Goal: Transaction & Acquisition: Subscribe to service/newsletter

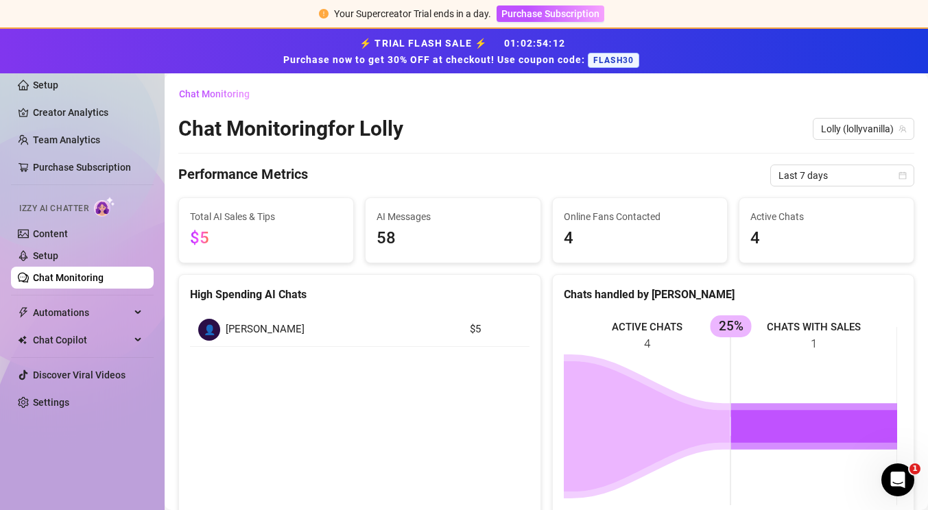
scroll to position [408, 0]
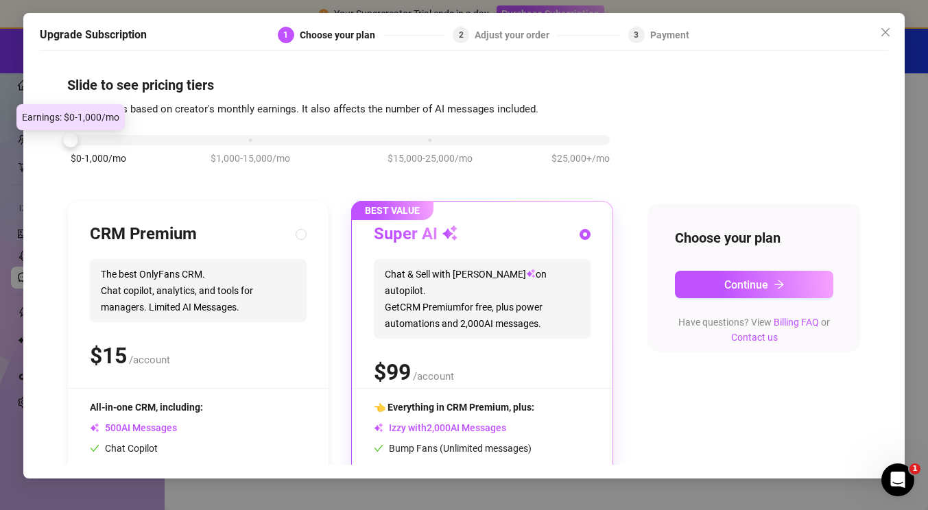
drag, startPoint x: 254, startPoint y: 142, endPoint x: 78, endPoint y: 145, distance: 175.6
click at [78, 141] on div "$0-1,000/mo $1,000-15,000/mo $15,000-25,000/mo $25,000+/mo" at bounding box center [340, 136] width 539 height 8
click at [242, 234] on div "CRM Premium" at bounding box center [198, 235] width 217 height 22
radio input "true"
radio input "false"
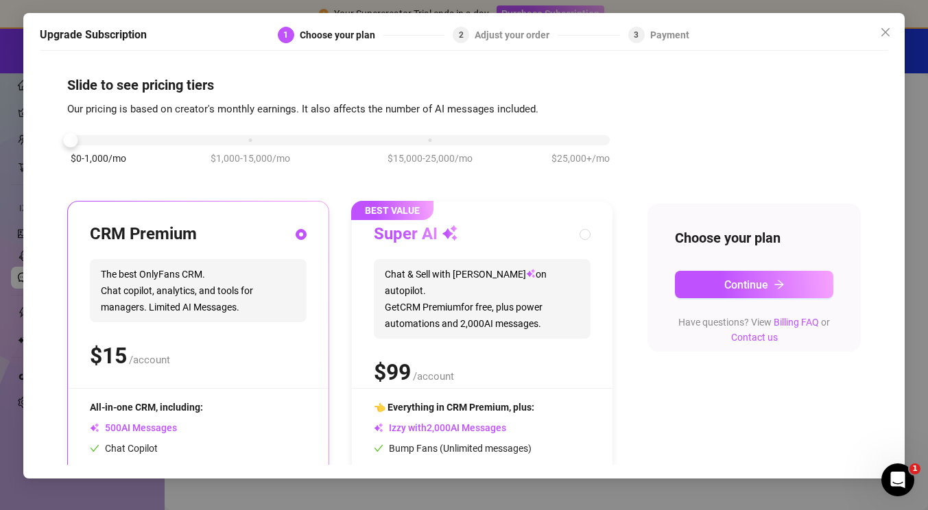
scroll to position [129, 0]
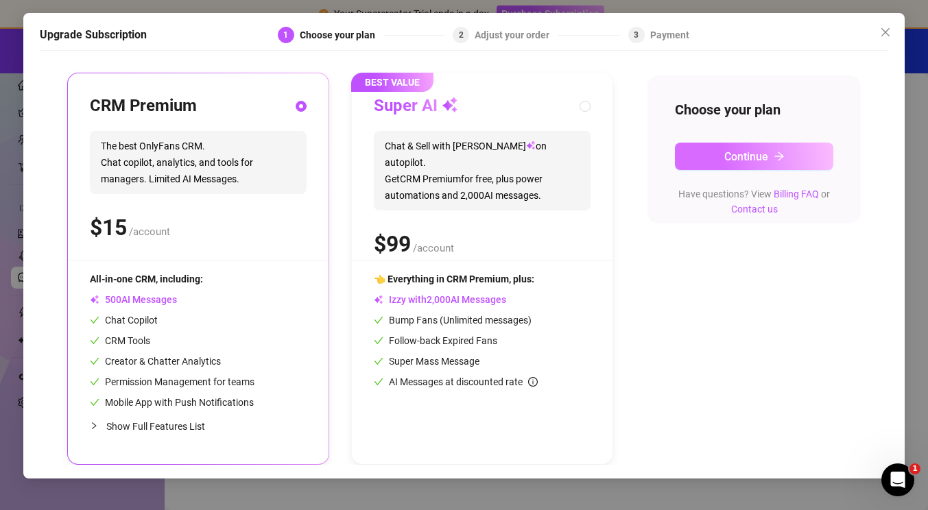
click at [736, 154] on span "Continue" at bounding box center [746, 156] width 44 height 13
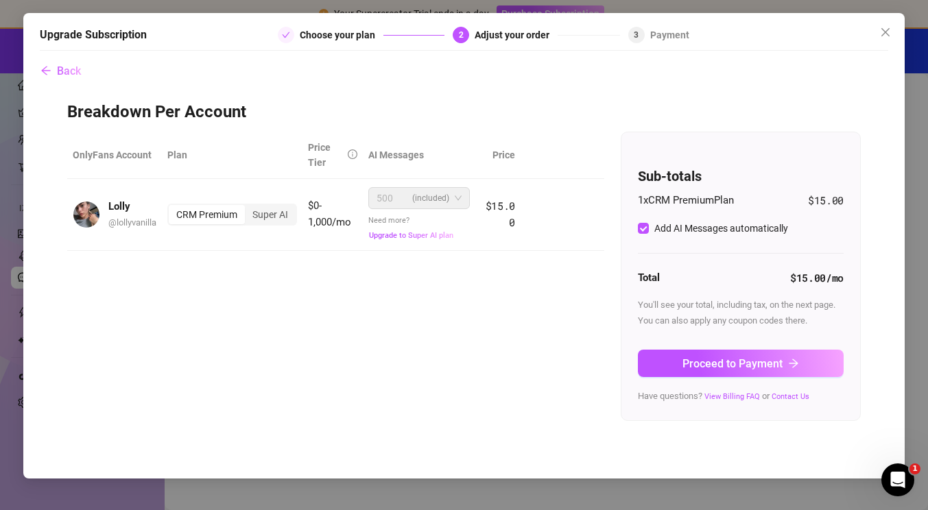
scroll to position [0, 0]
click at [715, 358] on span "Proceed to Payment" at bounding box center [732, 363] width 100 height 13
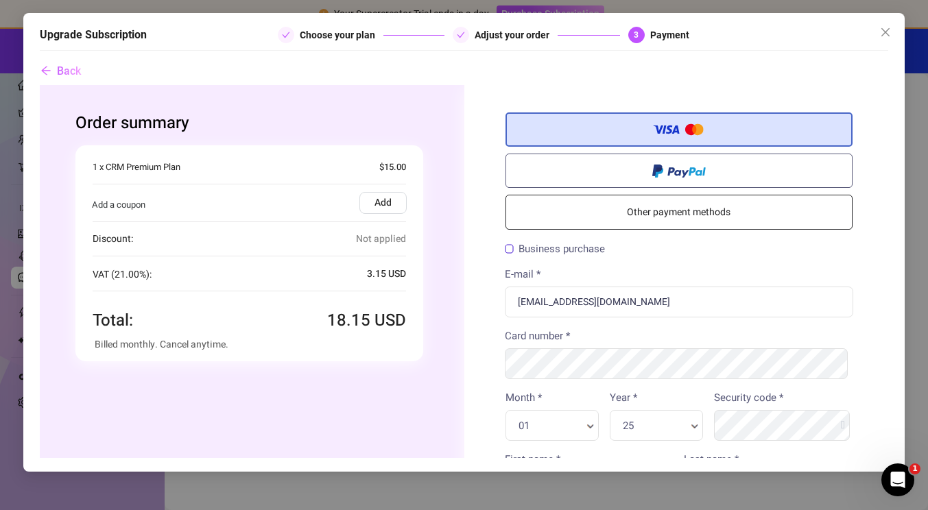
click at [735, 214] on link "Other payment methods" at bounding box center [679, 211] width 348 height 35
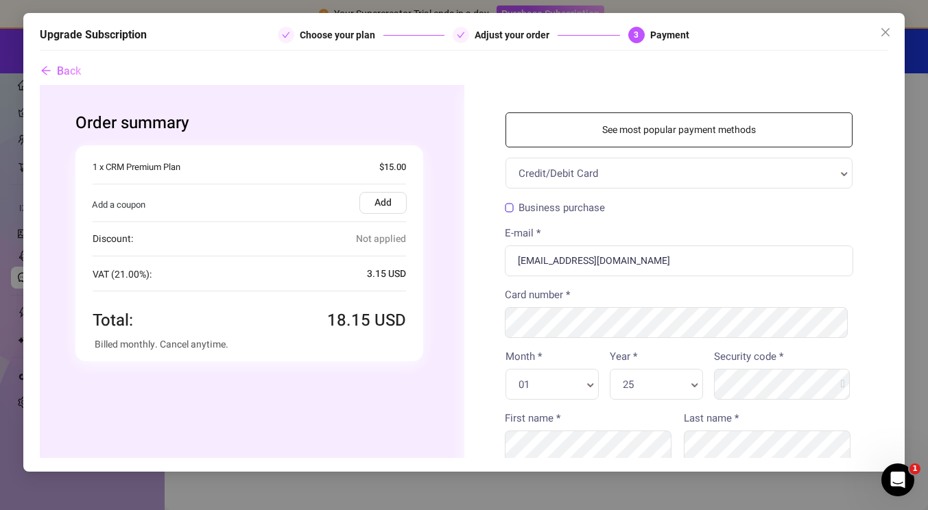
click at [67, 76] on span "Back" at bounding box center [69, 70] width 24 height 13
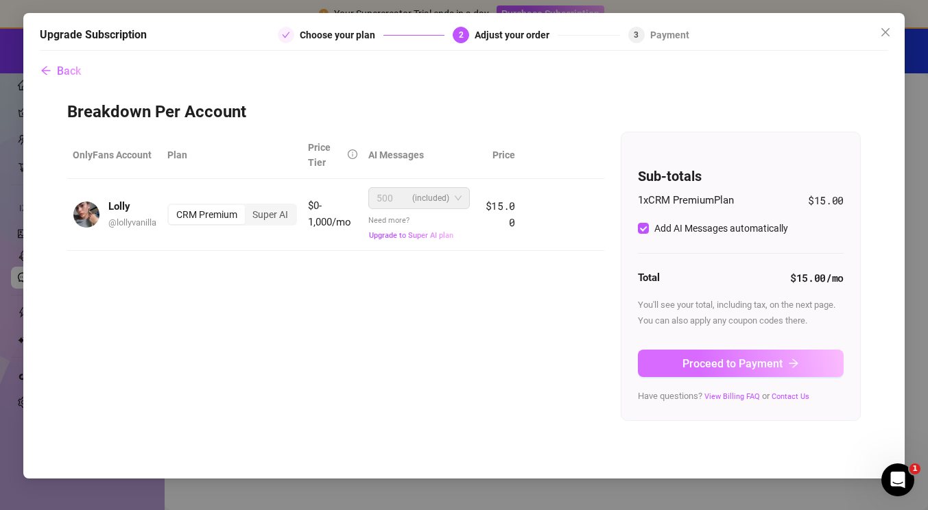
click at [726, 366] on span "Proceed to Payment" at bounding box center [732, 363] width 100 height 13
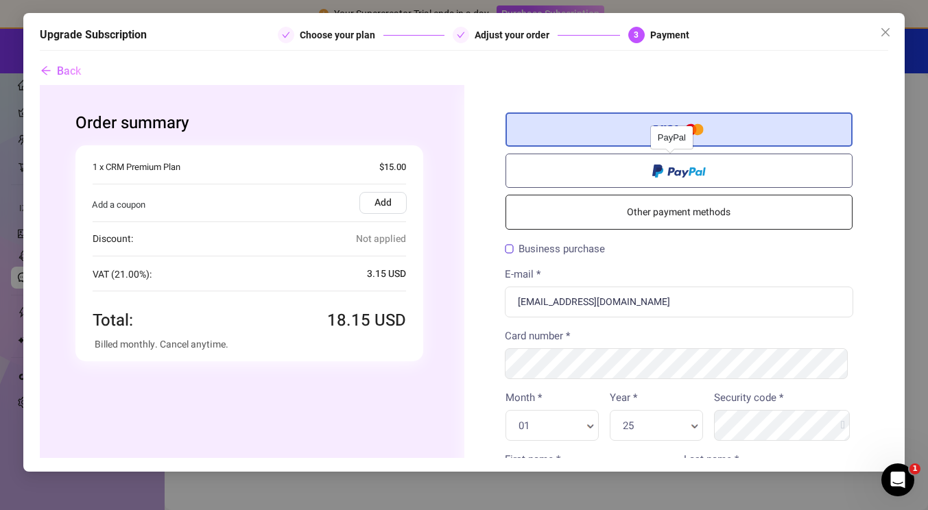
click at [672, 160] on label at bounding box center [679, 170] width 348 height 34
click at [39, 84] on input "radio" at bounding box center [39, 84] width 0 height 0
click at [671, 175] on div at bounding box center [463, 270] width 848 height 373
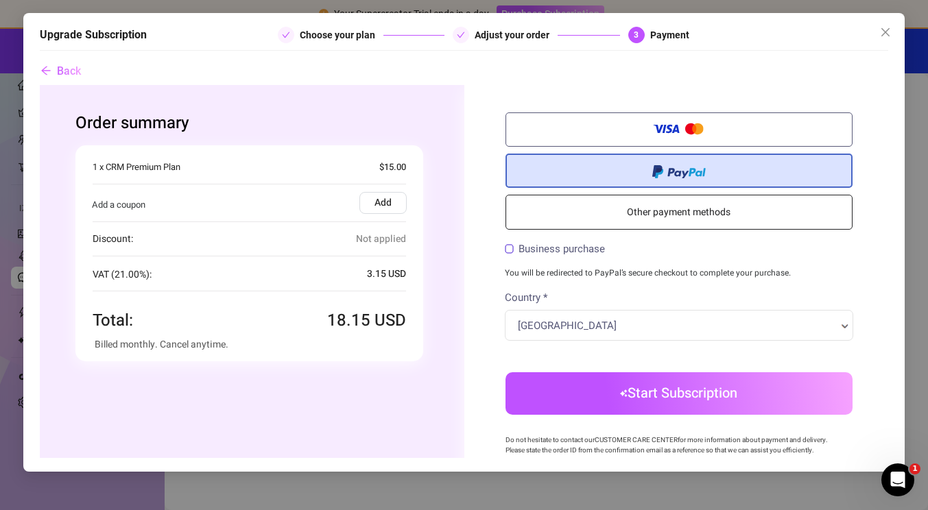
click at [383, 209] on label "Add" at bounding box center [382, 202] width 47 height 22
click at [39, 84] on input "Add" at bounding box center [39, 84] width 0 height 0
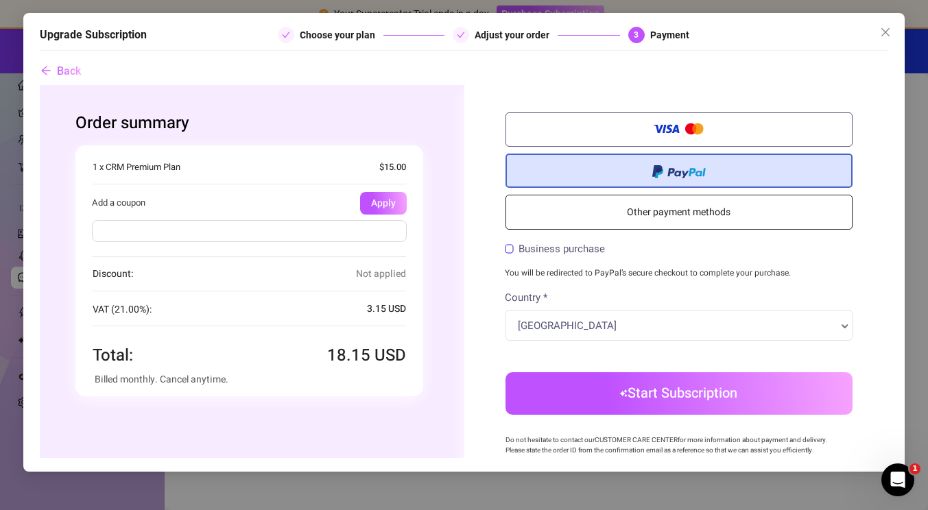
click at [289, 230] on input "text" at bounding box center [248, 230] width 315 height 22
type input "FLASH50"
click at [385, 211] on button "Apply" at bounding box center [382, 202] width 47 height 23
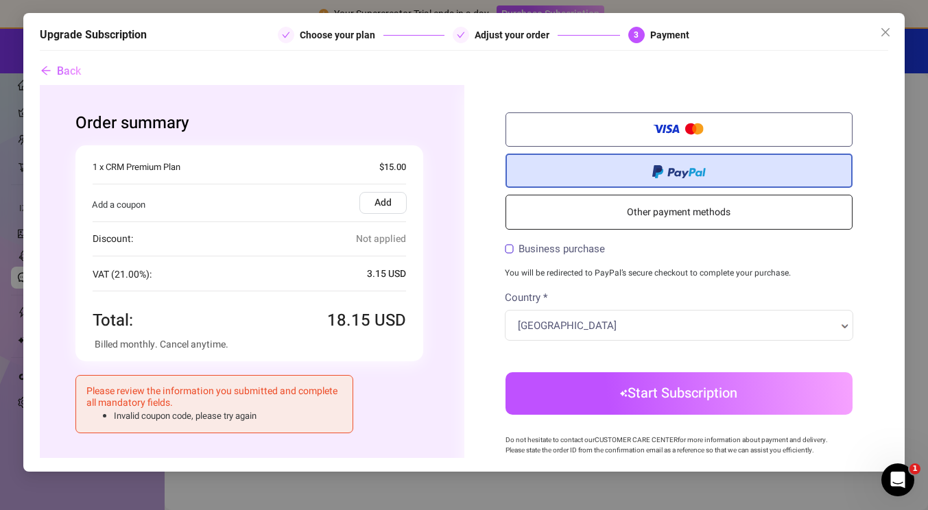
click at [386, 204] on label "Add" at bounding box center [382, 202] width 47 height 22
click at [39, 84] on input "Add" at bounding box center [39, 84] width 0 height 0
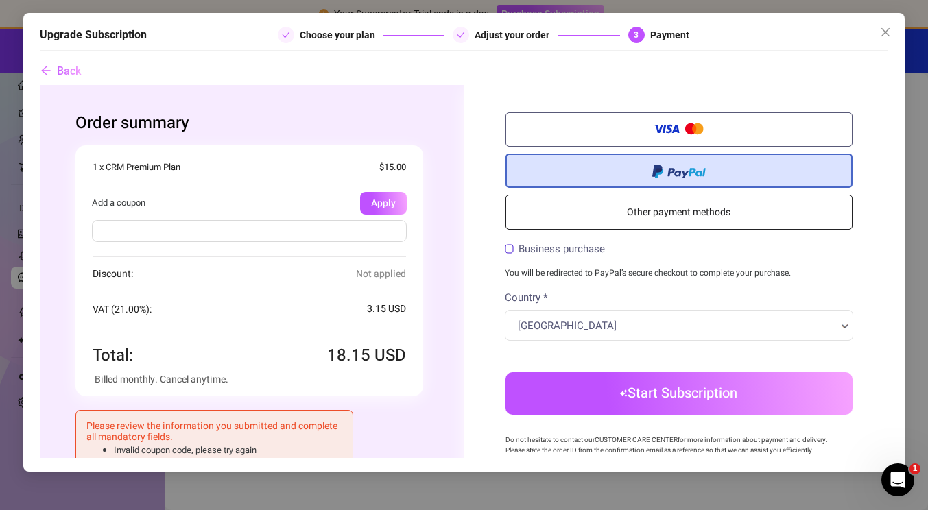
click at [329, 223] on input "text" at bounding box center [248, 230] width 315 height 22
type input "FLASH30"
click at [372, 210] on button "Apply" at bounding box center [382, 202] width 47 height 23
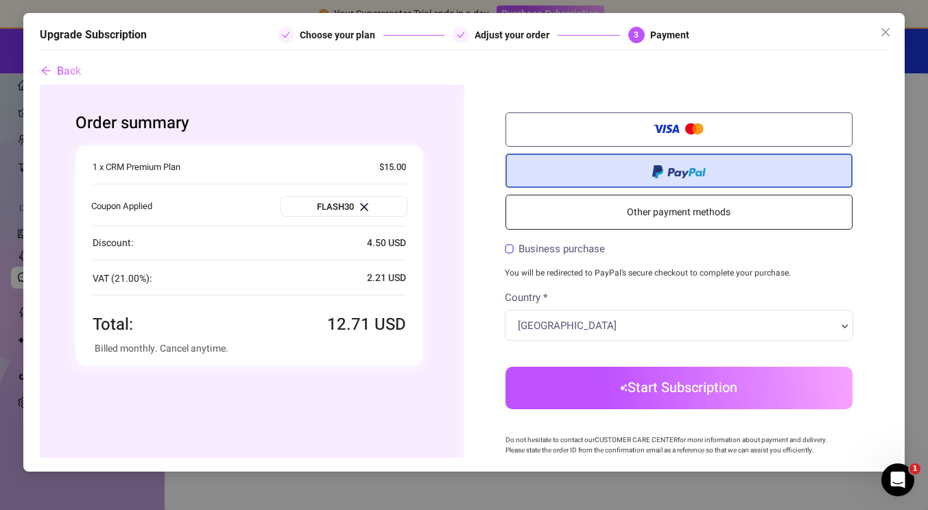
click at [632, 392] on button "Start Subscription" at bounding box center [679, 387] width 348 height 43
